Goal: Check status

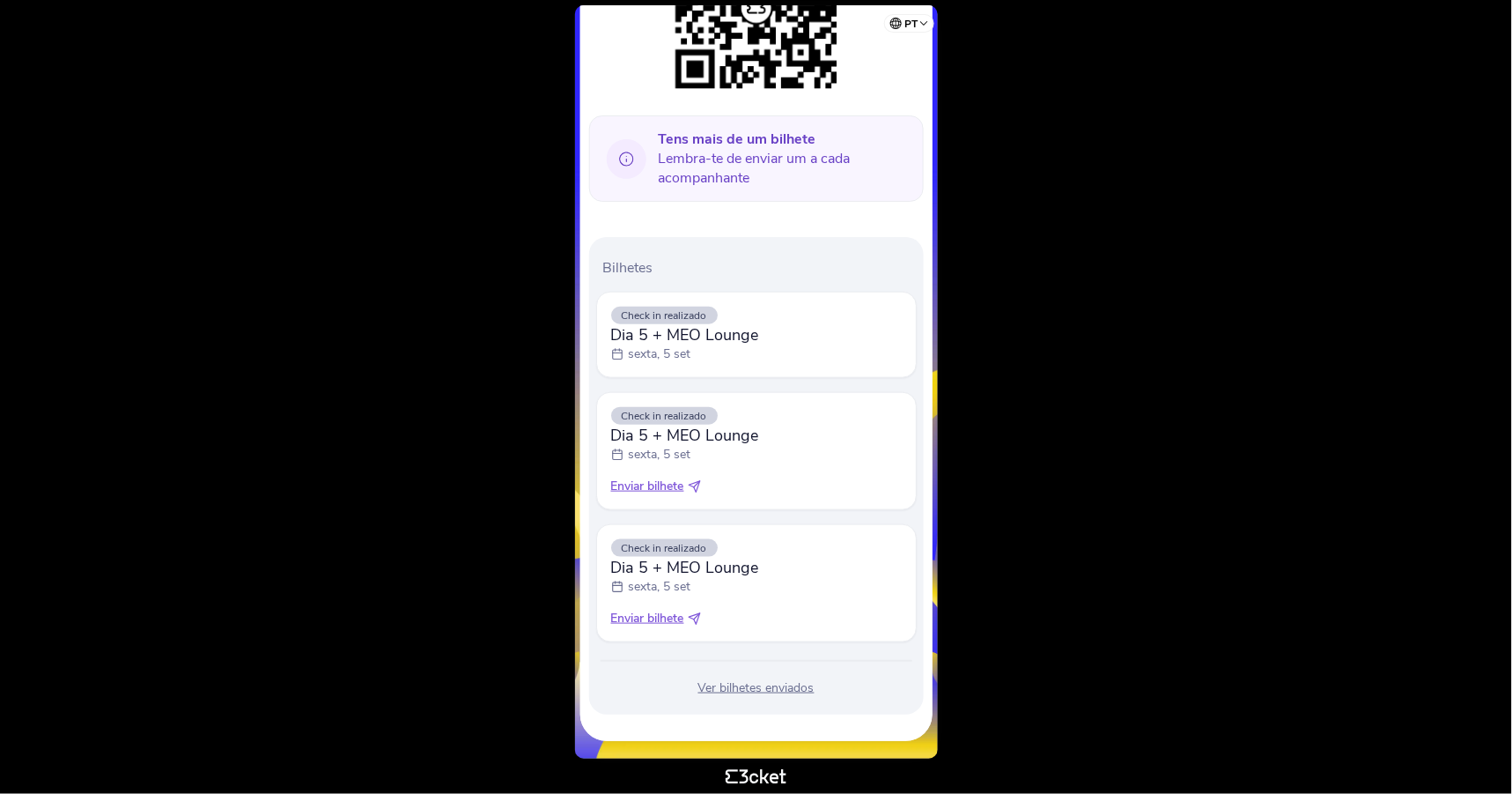
scroll to position [367, 0]
click at [791, 696] on div "Ver bilhetes enviados" at bounding box center [756, 687] width 320 height 18
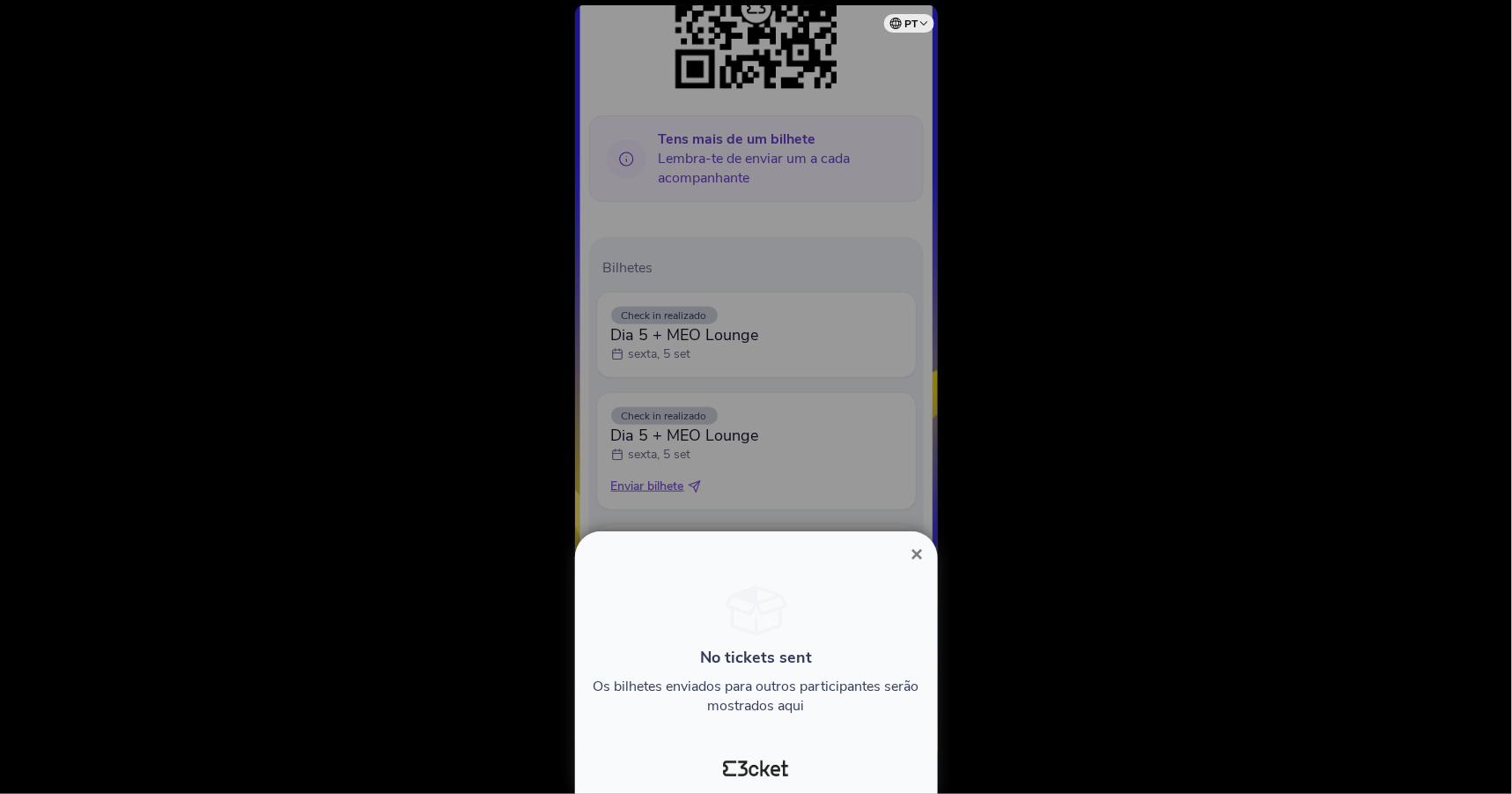
click at [917, 553] on span "×" at bounding box center [916, 553] width 12 height 24
